Goal: Task Accomplishment & Management: Use online tool/utility

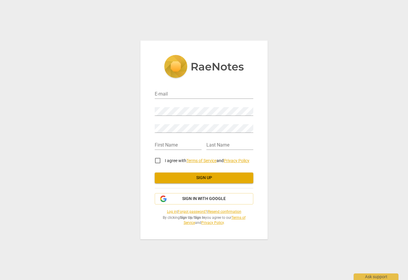
click at [168, 93] on input "email" at bounding box center [204, 94] width 99 height 9
type input "[EMAIL_ADDRESS][DOMAIN_NAME]"
click at [163, 147] on input "text" at bounding box center [178, 145] width 47 height 9
type input "[PERSON_NAME]"
click at [214, 149] on input "text" at bounding box center [229, 145] width 47 height 9
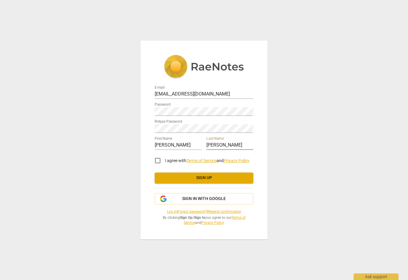
type input "[PERSON_NAME]"
click at [159, 165] on input "I agree with Terms of Service and Privacy Policy" at bounding box center [158, 161] width 14 height 14
checkbox input "true"
click at [204, 181] on span "Sign up" at bounding box center [204, 178] width 89 height 6
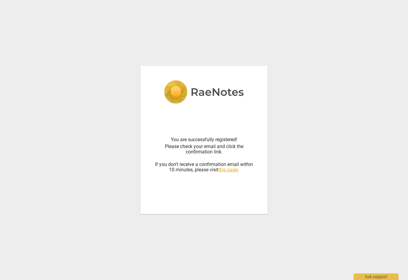
click at [256, 267] on div "You are successfully registered! Please check your email and click the confirma…" at bounding box center [204, 140] width 408 height 280
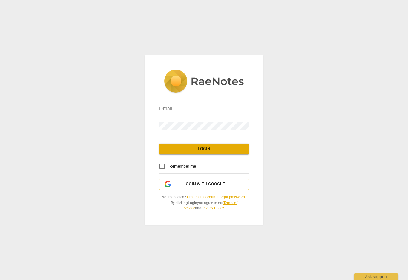
click at [183, 111] on input "email" at bounding box center [204, 109] width 90 height 9
click at [167, 168] on input "Remember me" at bounding box center [162, 166] width 14 height 14
checkbox input "true"
click at [171, 110] on input "email" at bounding box center [204, 109] width 90 height 9
type input "[EMAIL_ADDRESS][DOMAIN_NAME]"
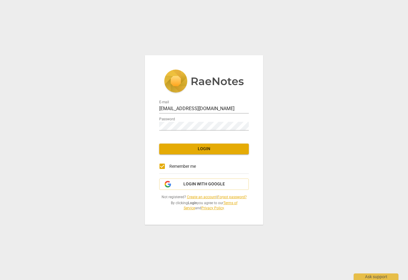
click at [206, 150] on span "Login" at bounding box center [204, 149] width 80 height 6
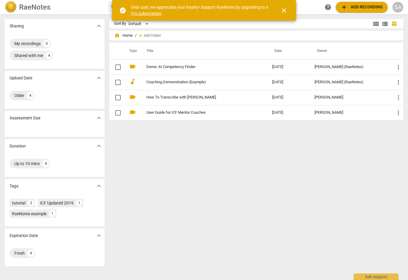
click at [361, 7] on span "add Add recording" at bounding box center [362, 7] width 42 height 7
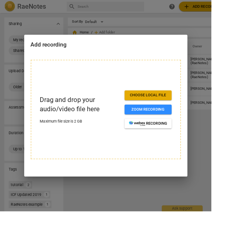
click at [83, 118] on p "Drag and drop your audio/video file here" at bounding box center [88, 115] width 88 height 21
click at [171, 104] on span "Choose local file" at bounding box center [163, 105] width 42 height 6
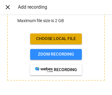
scroll to position [35, 0]
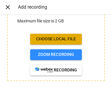
click at [8, 6] on span "close" at bounding box center [7, 7] width 7 height 7
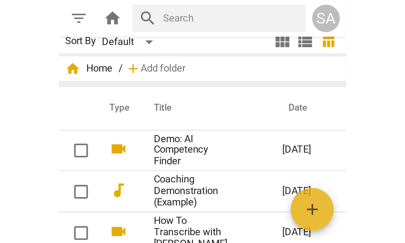
scroll to position [0, 0]
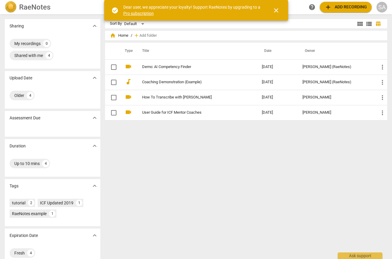
click at [127, 98] on span "videocam" at bounding box center [128, 97] width 7 height 7
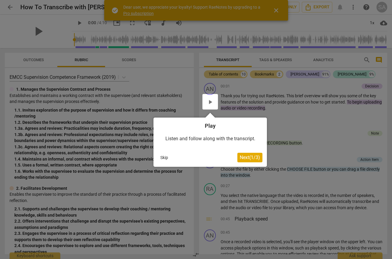
click at [210, 102] on div at bounding box center [211, 102] width 16 height 16
click at [214, 124] on h4 "Play" at bounding box center [210, 125] width 105 height 7
click at [209, 104] on div at bounding box center [211, 102] width 16 height 16
click at [250, 161] on button "Next ( 1 / 3 )" at bounding box center [249, 158] width 25 height 10
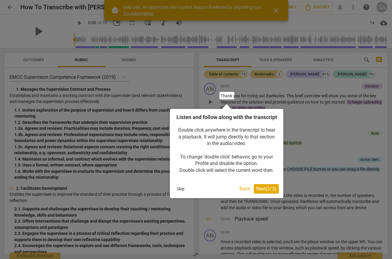
click at [271, 192] on span "Next ( 2 / 3 )" at bounding box center [266, 189] width 20 height 6
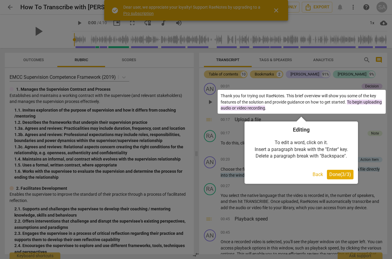
click at [337, 178] on button "Done ( 3 / 3 )" at bounding box center [340, 175] width 27 height 10
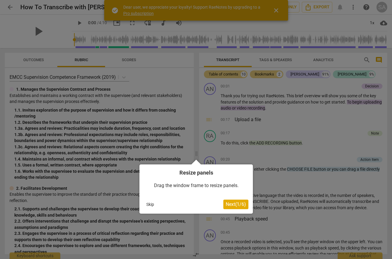
click at [237, 207] on button "Next ( 1 / 6 )" at bounding box center [235, 205] width 25 height 10
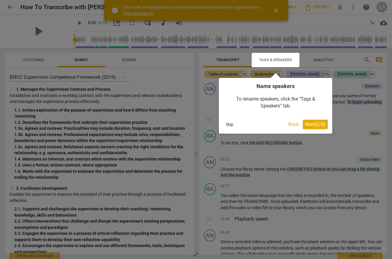
click at [293, 128] on button "Back" at bounding box center [293, 125] width 15 height 10
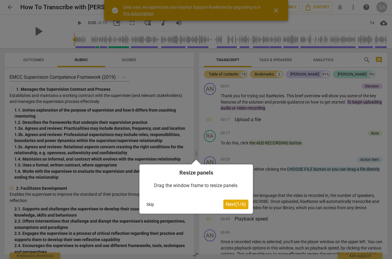
click at [237, 206] on span "Next ( 1 / 6 )" at bounding box center [236, 205] width 20 height 6
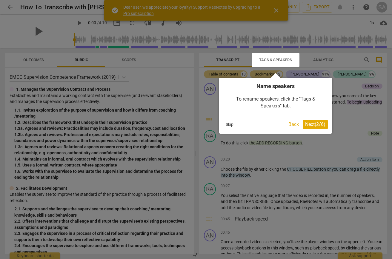
click at [320, 127] on button "Next ( 2 / 6 )" at bounding box center [315, 125] width 25 height 10
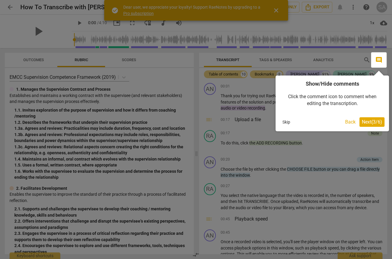
click at [375, 124] on span "Next ( 3 / 6 )" at bounding box center [372, 122] width 20 height 6
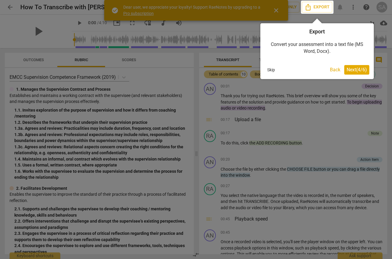
click at [357, 71] on span "Next ( 4 / 6 )" at bounding box center [357, 70] width 20 height 6
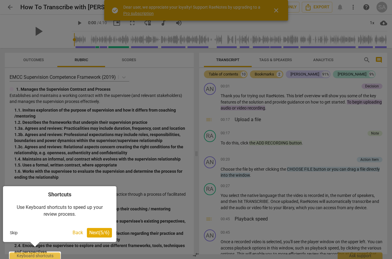
click at [105, 236] on button "Next ( 5 / 6 )" at bounding box center [99, 233] width 25 height 10
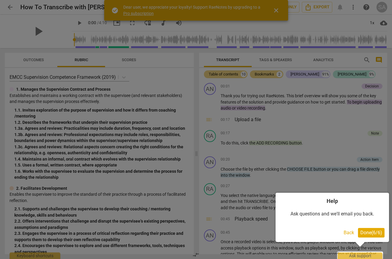
click at [373, 236] on button "Done ( 6 / 6 )" at bounding box center [371, 233] width 27 height 10
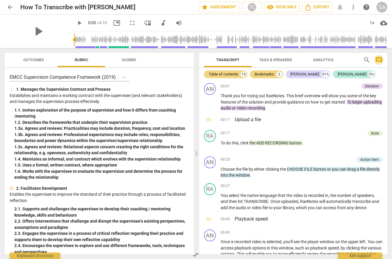
click at [381, 60] on span "comment" at bounding box center [379, 59] width 7 height 7
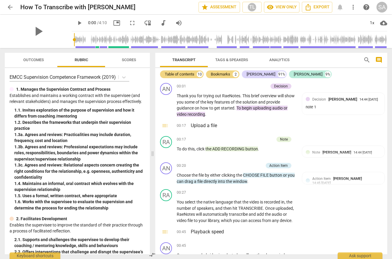
click at [10, 10] on span "arrow_back" at bounding box center [10, 7] width 7 height 7
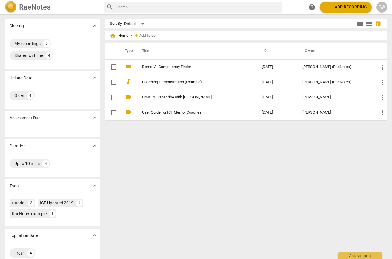
click at [160, 68] on link "Demo: AI Competency Finder" at bounding box center [191, 67] width 98 height 4
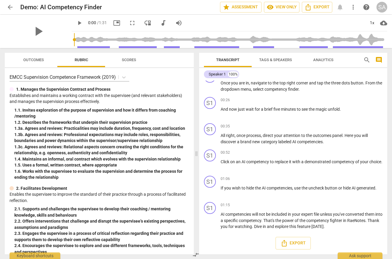
scroll to position [38, 0]
click at [11, 9] on span "arrow_back" at bounding box center [10, 7] width 7 height 7
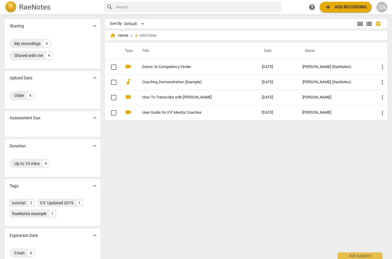
click at [128, 114] on span "videocam" at bounding box center [128, 112] width 7 height 7
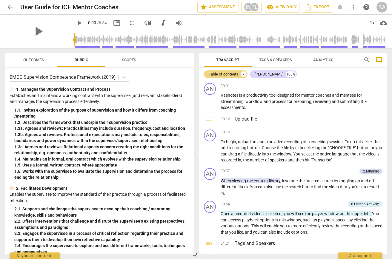
click at [9, 16] on div "play_arrow" at bounding box center [38, 31] width 67 height 33
click at [13, 9] on span "arrow_back" at bounding box center [10, 7] width 7 height 7
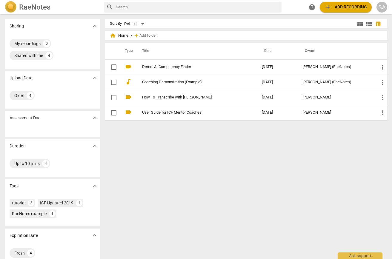
click at [342, 6] on span "add Add recording" at bounding box center [346, 7] width 42 height 7
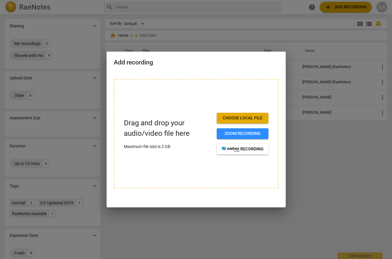
click at [240, 121] on span "Choose local file" at bounding box center [243, 118] width 42 height 6
click at [246, 152] on button "recording" at bounding box center [243, 149] width 52 height 11
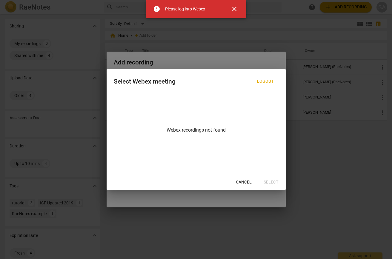
click at [246, 181] on span "Cancel" at bounding box center [244, 183] width 16 height 6
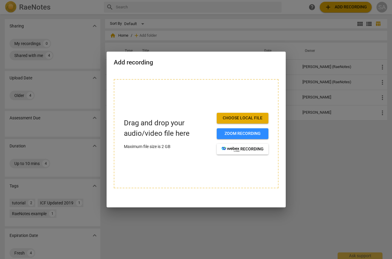
click at [235, 12] on div at bounding box center [196, 129] width 392 height 259
